Goal: Information Seeking & Learning: Compare options

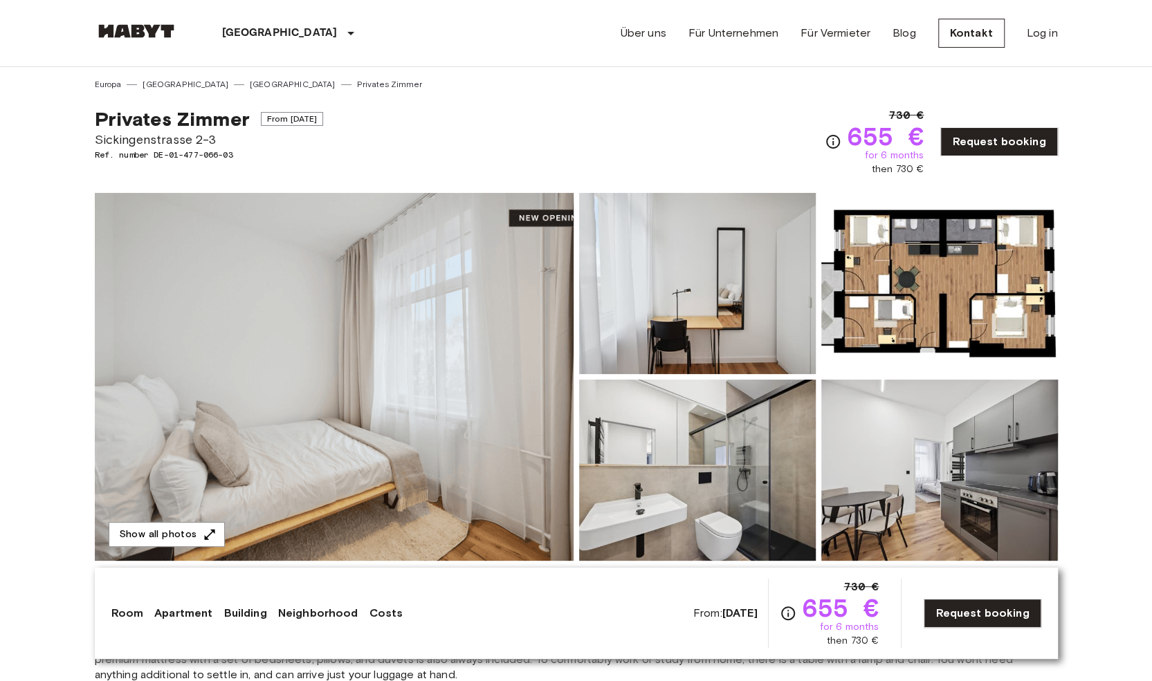
click at [457, 337] on img at bounding box center [334, 377] width 479 height 368
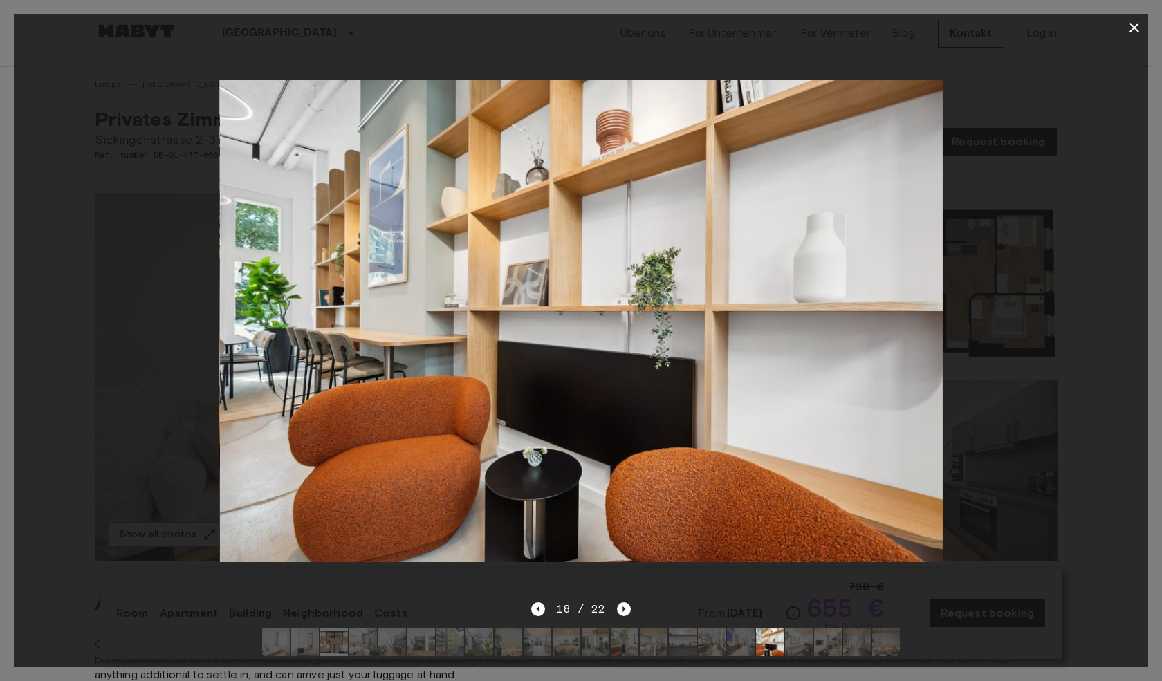
click at [1093, 182] on div at bounding box center [581, 322] width 1134 height 560
click at [1022, 495] on div at bounding box center [581, 322] width 1134 height 560
click at [1142, 21] on icon "button" at bounding box center [1134, 27] width 17 height 17
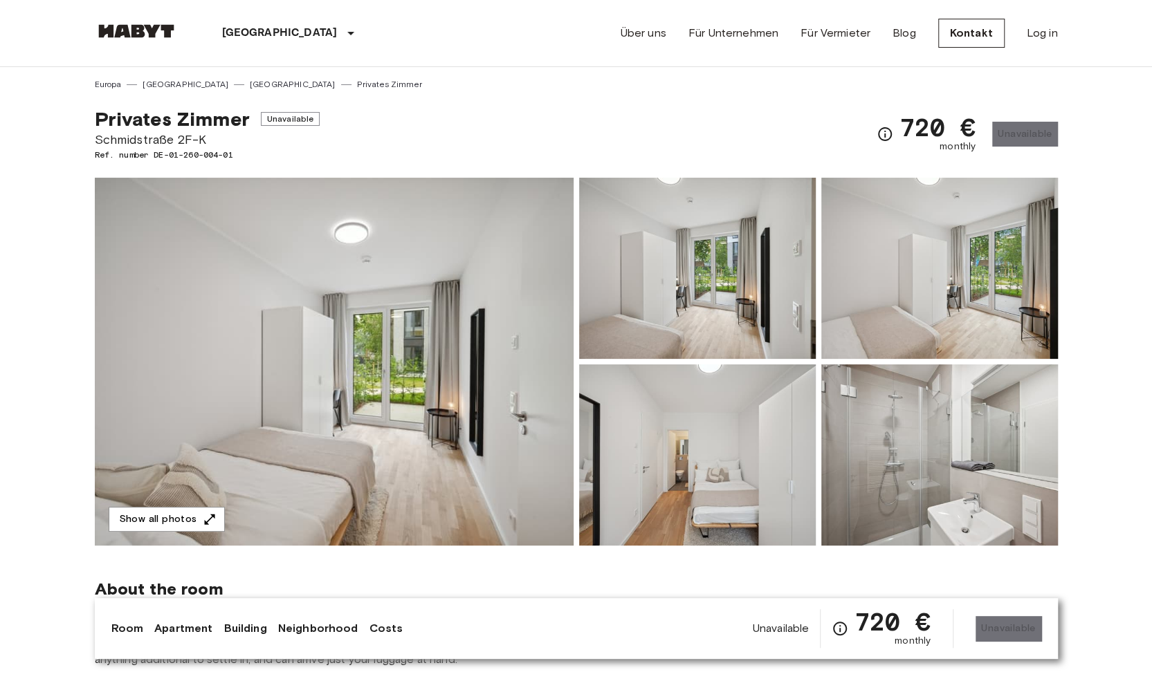
click at [342, 345] on img at bounding box center [334, 362] width 479 height 368
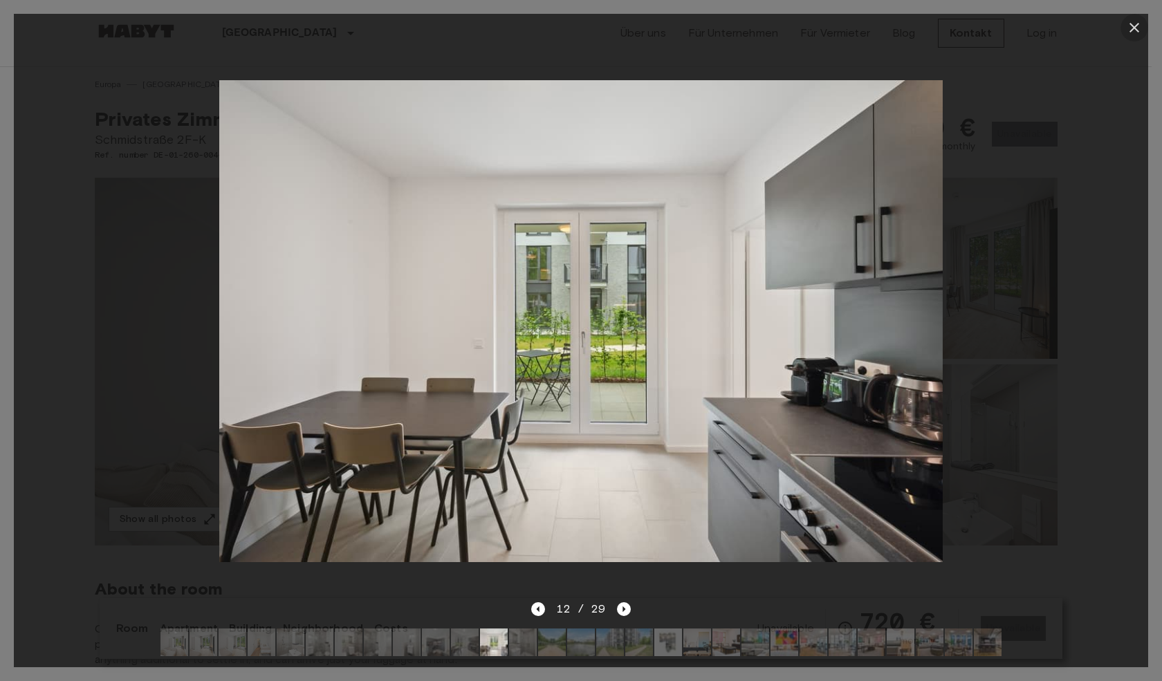
click at [1133, 30] on icon "button" at bounding box center [1134, 27] width 17 height 17
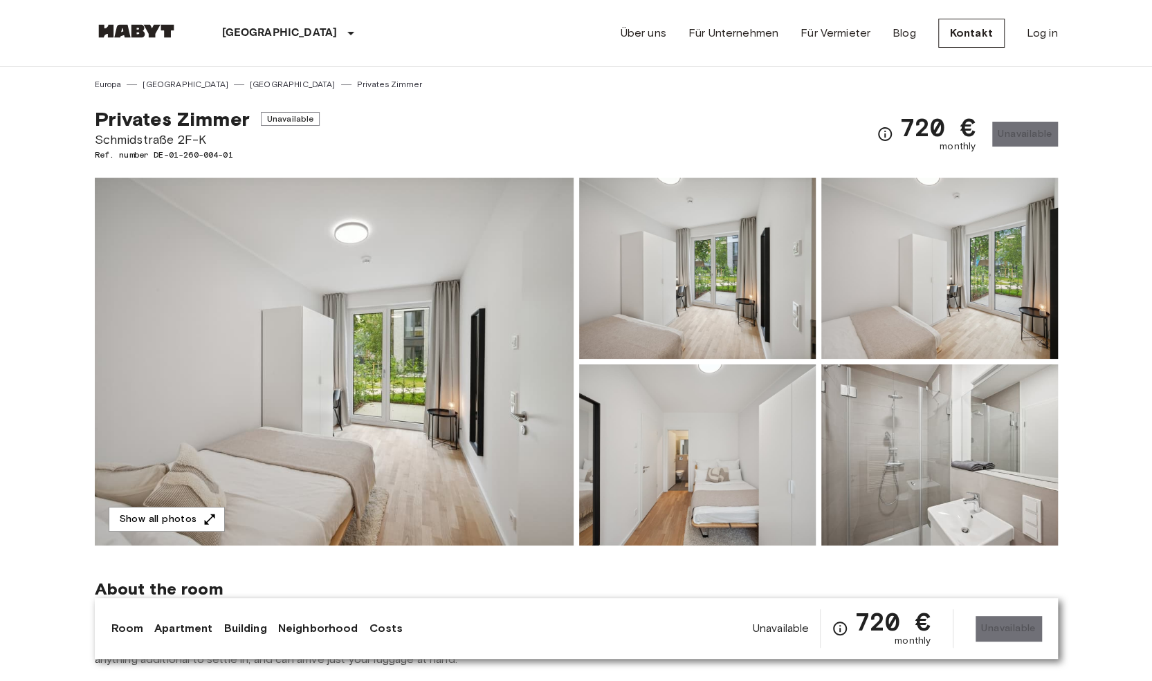
click at [1017, 138] on div "720 € monthly Unavailable" at bounding box center [966, 134] width 181 height 54
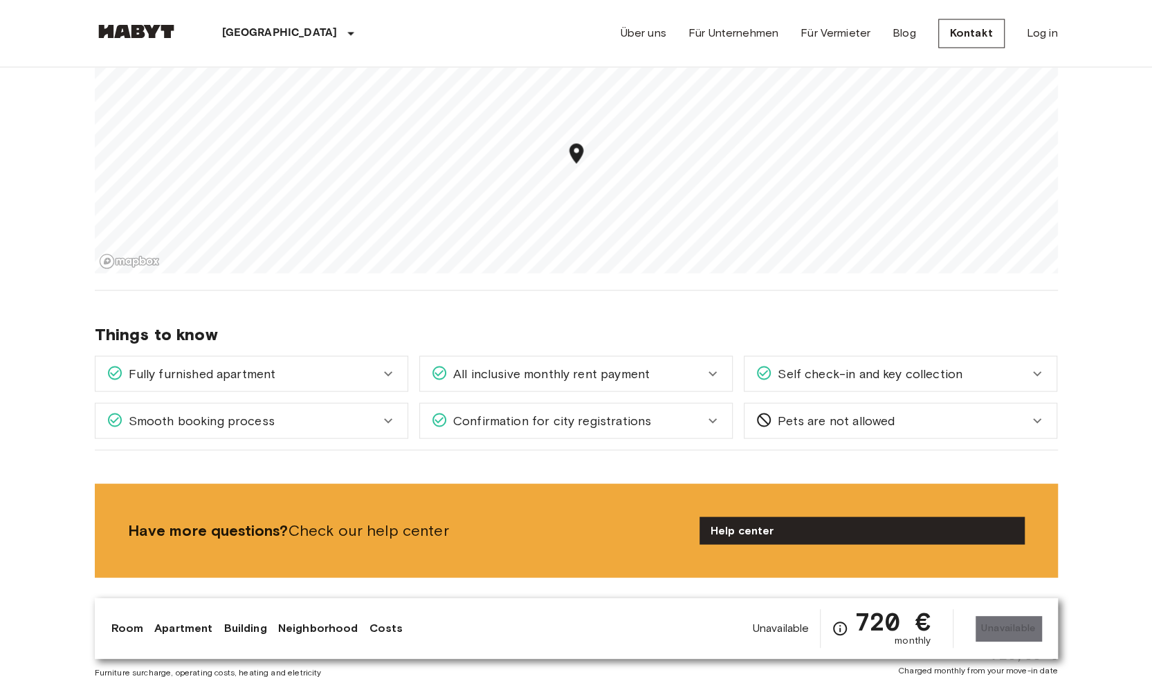
scroll to position [1729, 0]
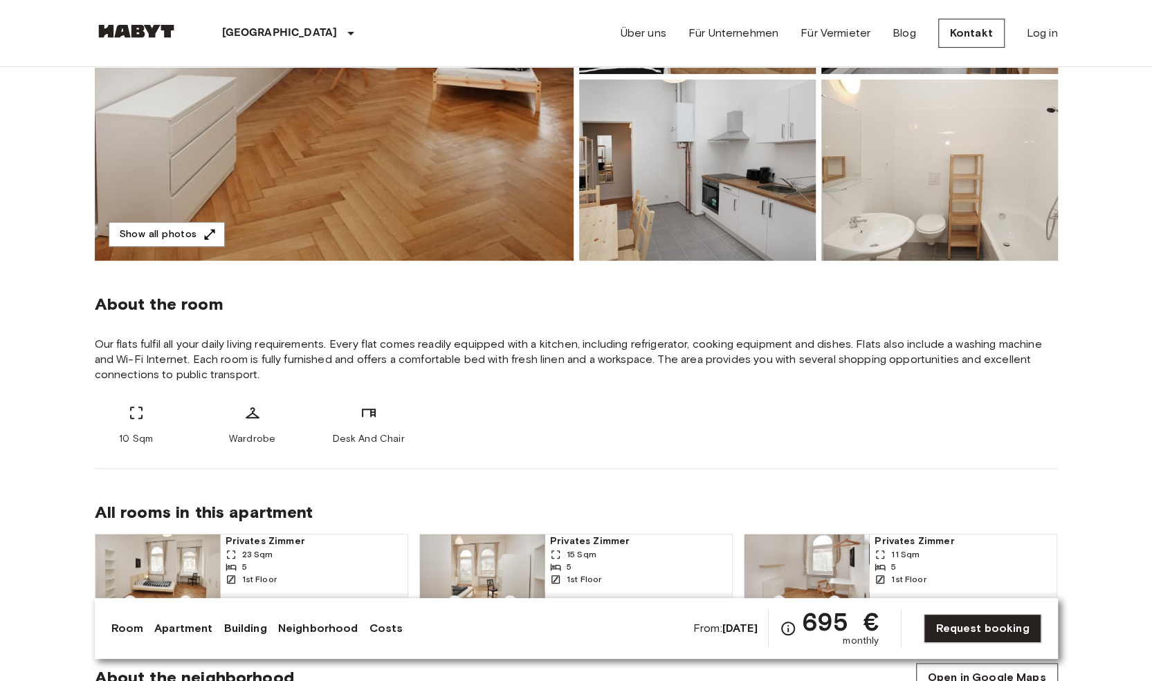
scroll to position [69, 0]
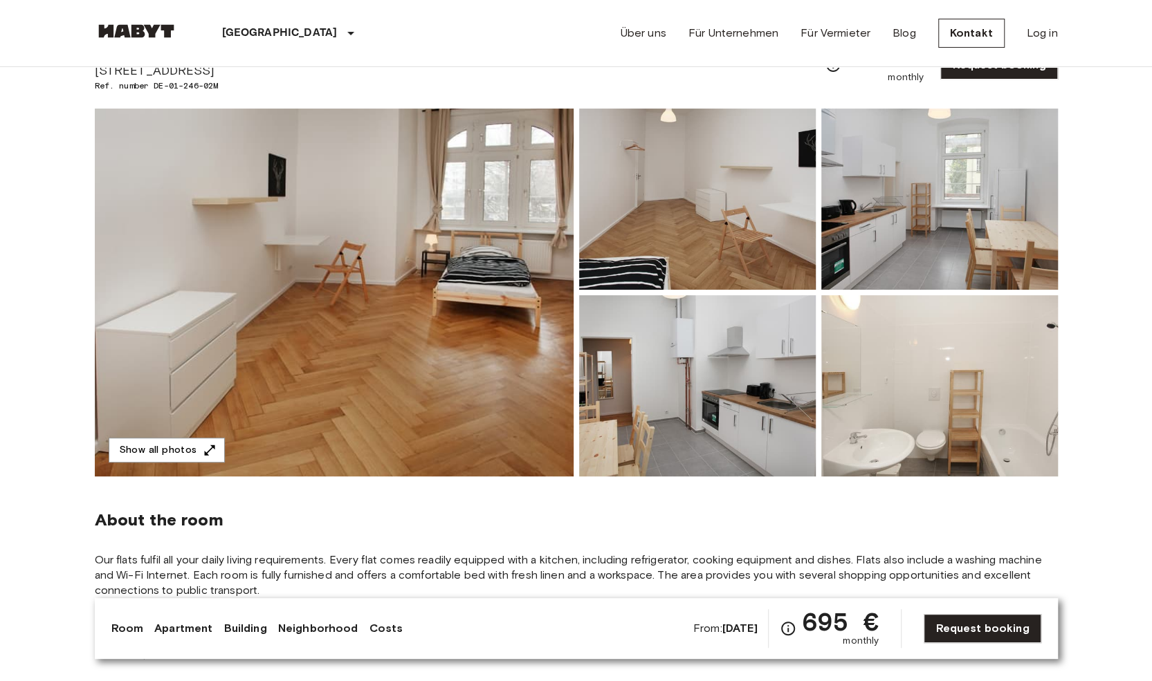
click at [374, 266] on img at bounding box center [334, 293] width 479 height 368
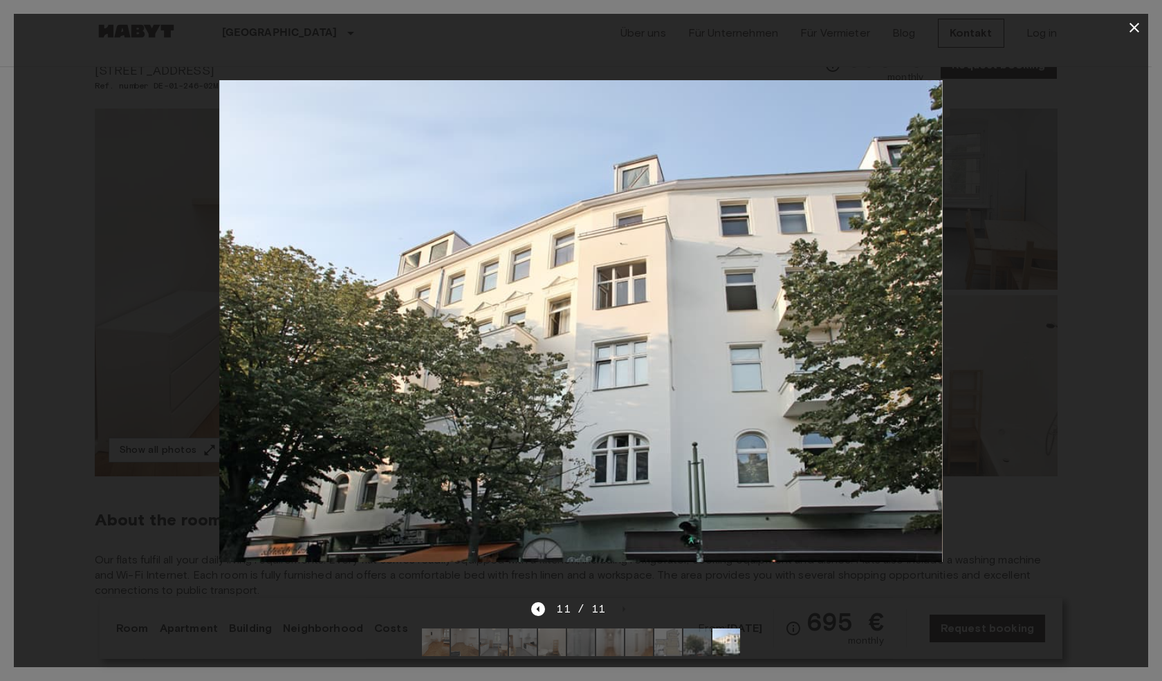
click at [1129, 30] on icon "button" at bounding box center [1134, 27] width 17 height 17
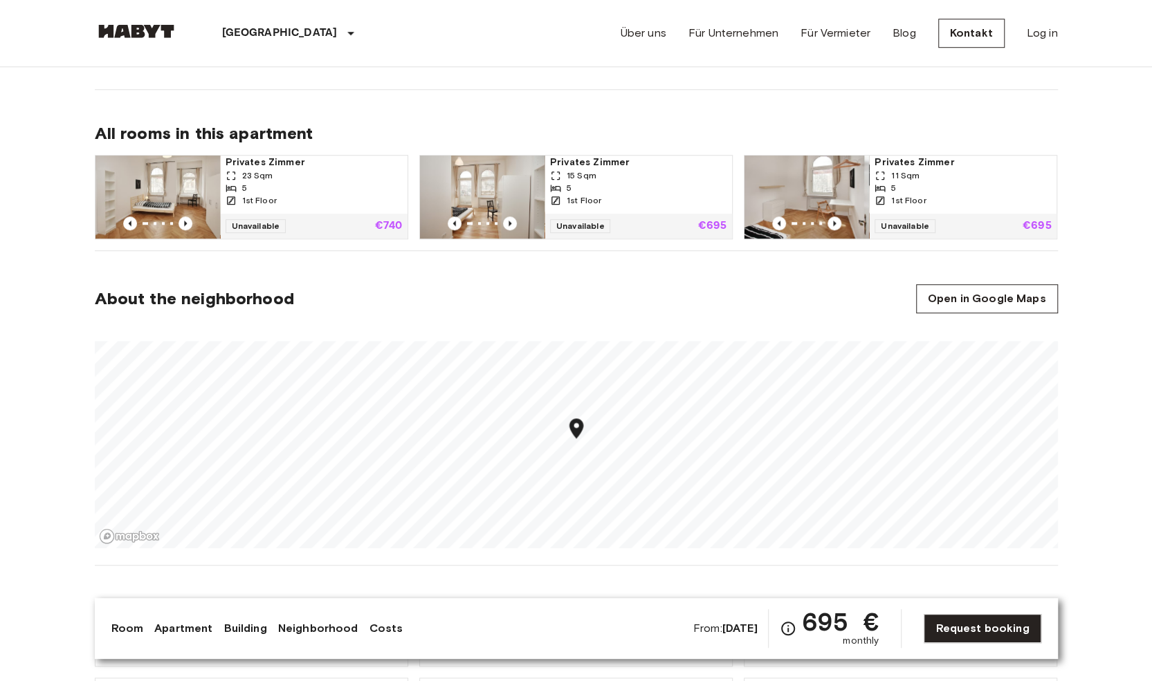
scroll to position [761, 0]
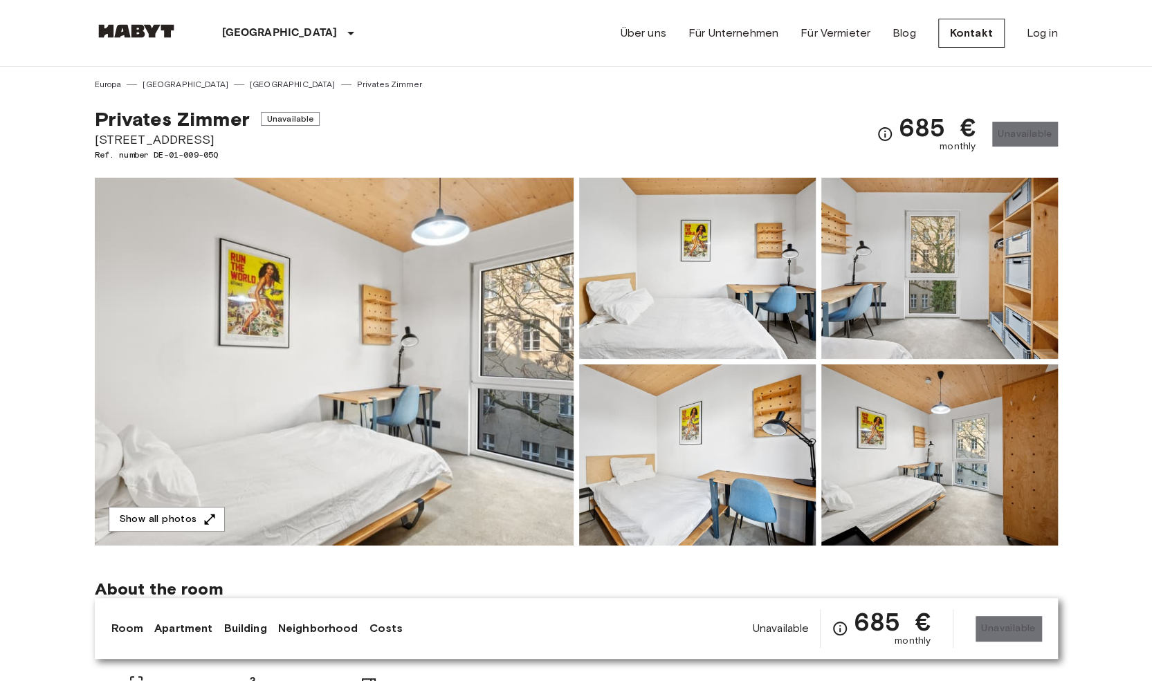
click at [389, 283] on img at bounding box center [334, 362] width 479 height 368
